Goal: Download file/media

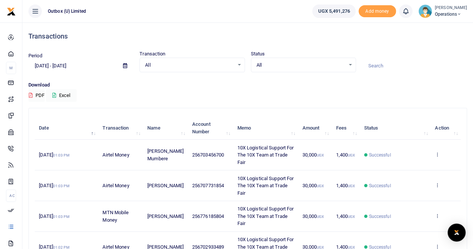
click at [126, 65] on icon at bounding box center [125, 65] width 4 height 5
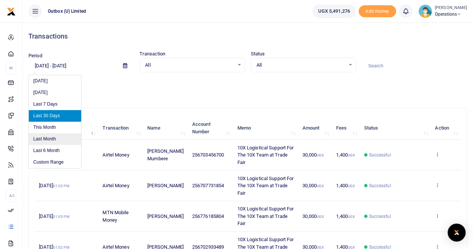
click at [49, 137] on li "Last Month" at bounding box center [55, 139] width 52 height 12
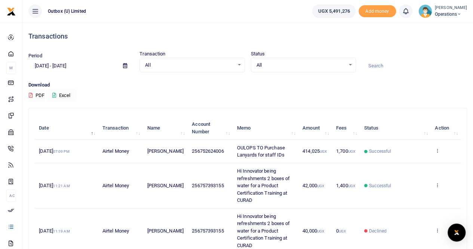
click at [67, 93] on button "Excel" at bounding box center [61, 95] width 31 height 13
click at [123, 65] on icon at bounding box center [125, 65] width 4 height 5
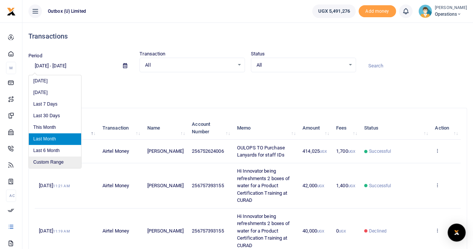
click at [44, 161] on li "Custom Range" at bounding box center [55, 162] width 52 height 12
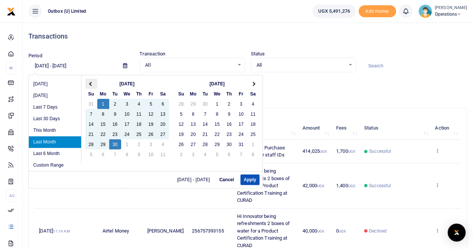
click at [87, 85] on th at bounding box center [91, 84] width 12 height 10
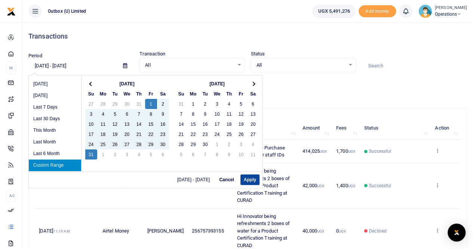
click at [248, 179] on button "Apply" at bounding box center [250, 179] width 19 height 10
type input "[DATE] - [DATE]"
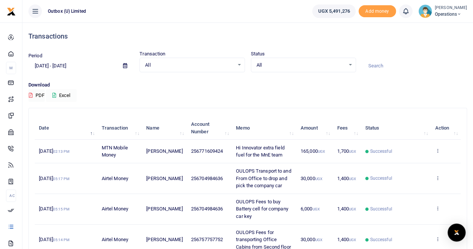
click at [67, 94] on button "Excel" at bounding box center [61, 95] width 31 height 13
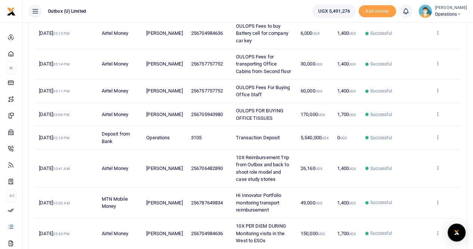
scroll to position [187, 0]
